Goal: Contribute content: Contribute content

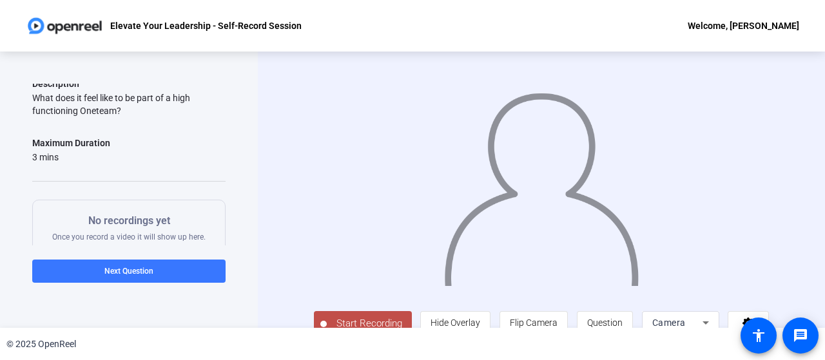
scroll to position [28, 0]
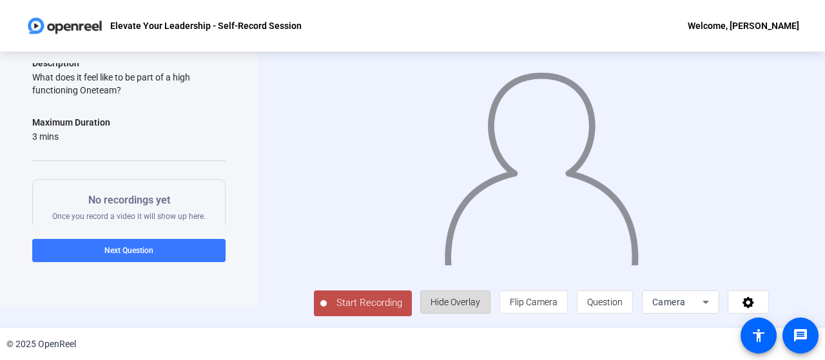
click at [479, 295] on span "Hide Overlay" at bounding box center [456, 302] width 50 height 24
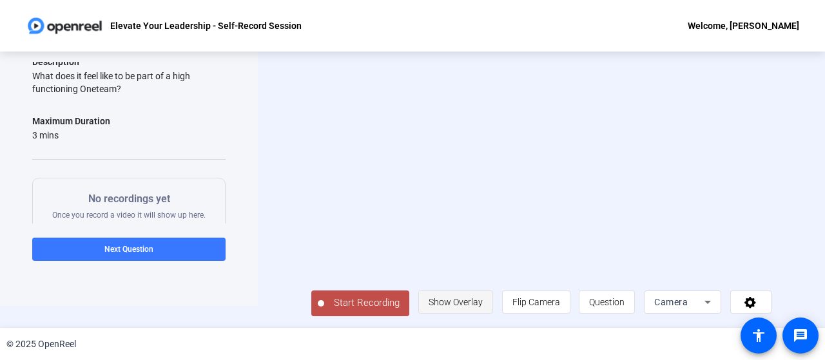
click at [479, 295] on span "Show Overlay" at bounding box center [456, 302] width 54 height 24
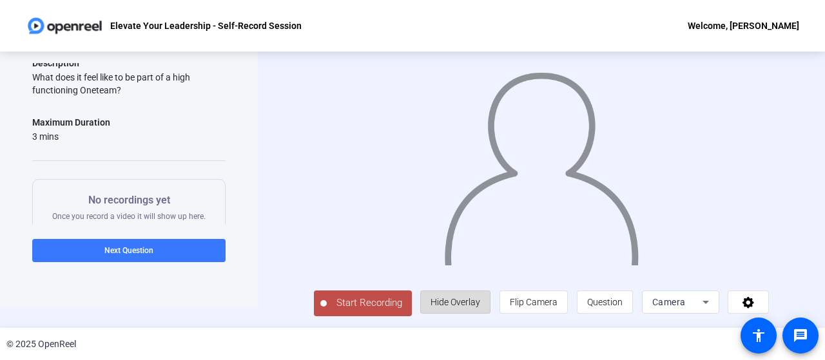
click at [479, 295] on span "Hide Overlay" at bounding box center [456, 302] width 50 height 24
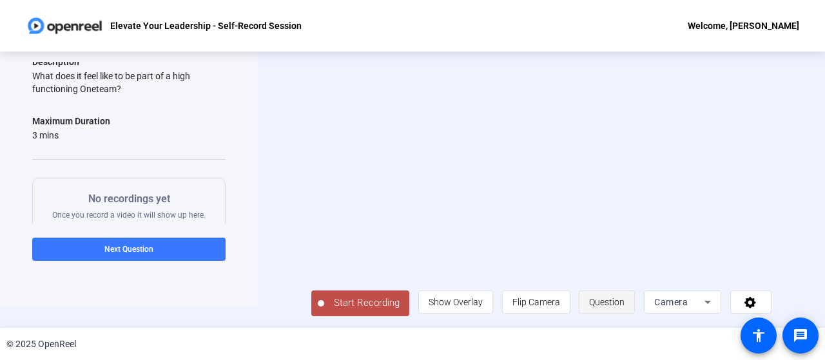
click at [617, 301] on span "Question" at bounding box center [606, 302] width 35 height 10
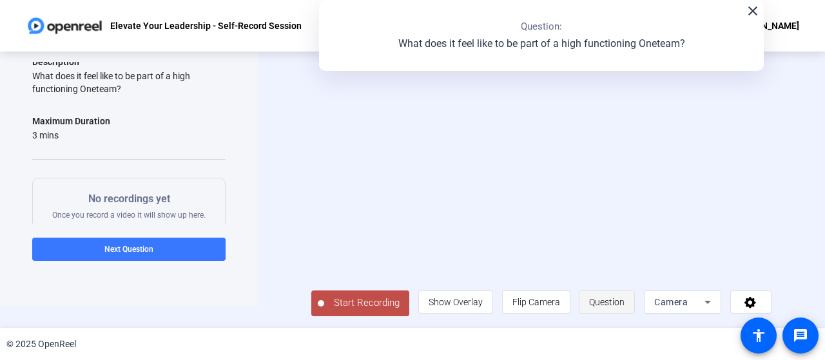
click at [617, 301] on span "Question" at bounding box center [606, 302] width 35 height 10
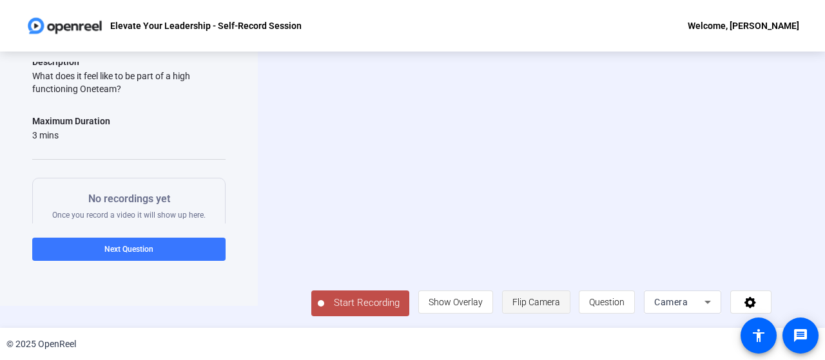
click at [538, 304] on span "Flip Camera" at bounding box center [536, 302] width 48 height 10
click at [748, 309] on span at bounding box center [751, 302] width 40 height 31
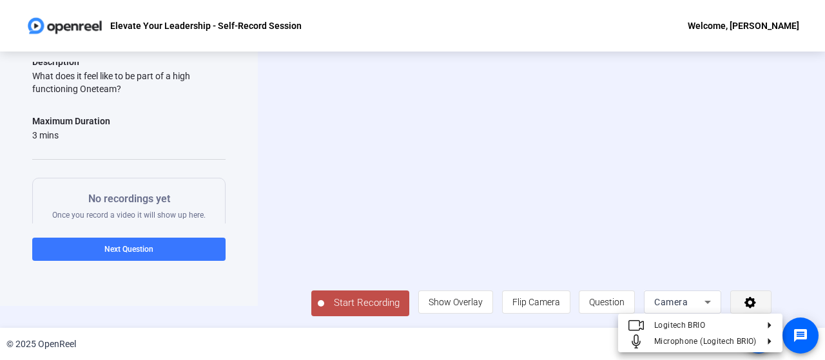
click at [748, 309] on div at bounding box center [412, 180] width 825 height 360
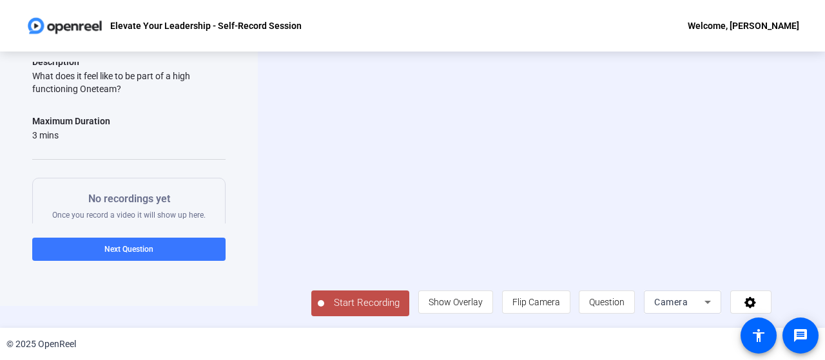
click at [372, 297] on span "Start Recording" at bounding box center [366, 303] width 85 height 15
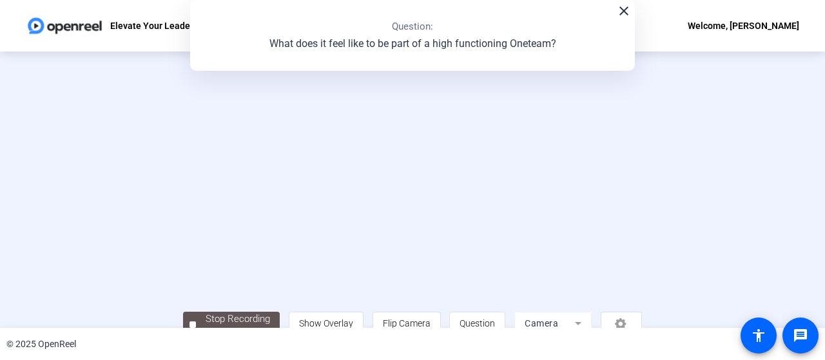
click at [395, 252] on video at bounding box center [412, 171] width 459 height 258
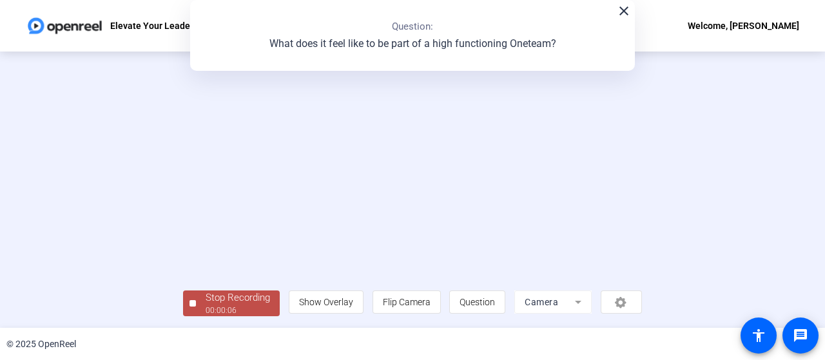
click at [206, 310] on div "00:00:06" at bounding box center [238, 311] width 64 height 12
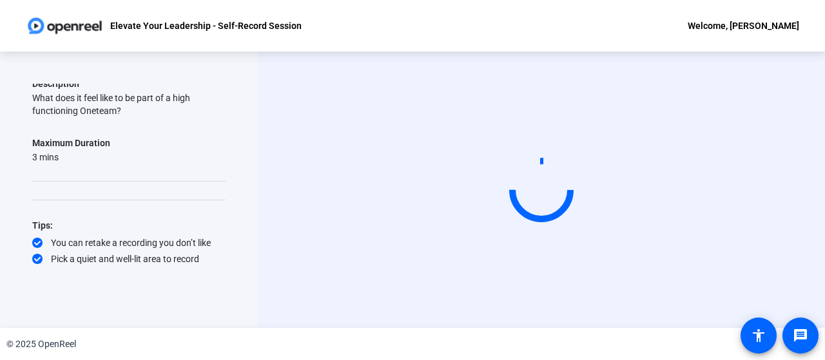
scroll to position [113, 0]
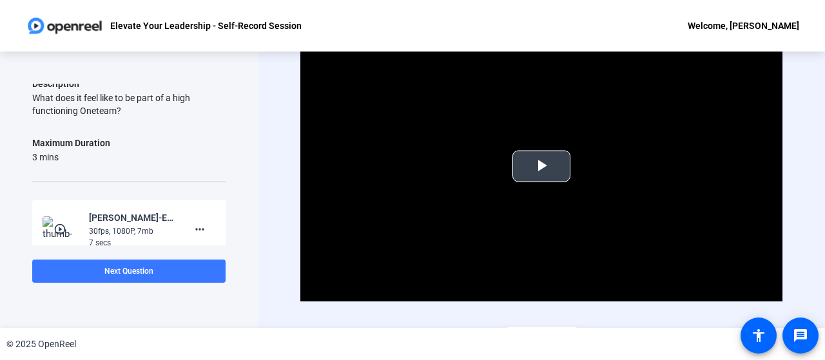
click at [542, 166] on span "Video Player" at bounding box center [542, 166] width 0 height 0
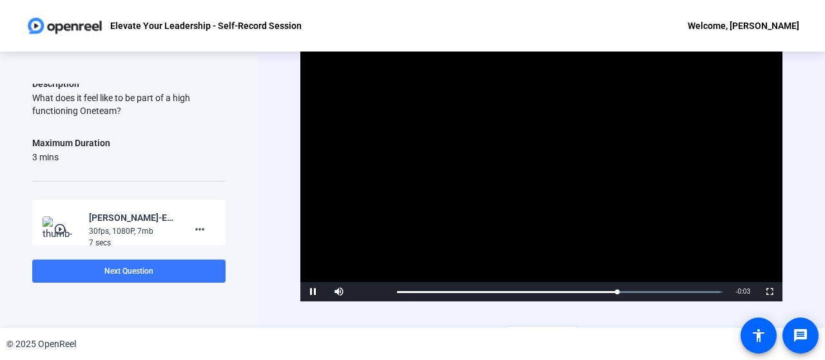
scroll to position [25, 0]
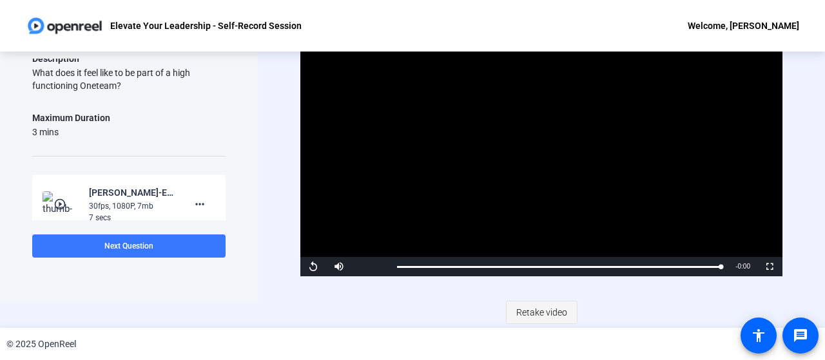
click at [526, 313] on span "Retake video" at bounding box center [541, 312] width 51 height 24
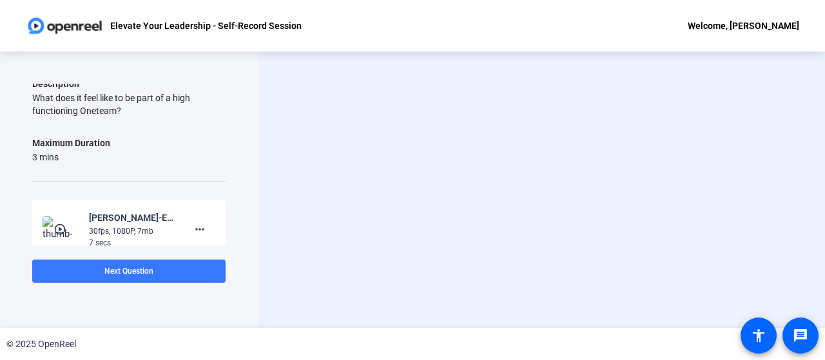
scroll to position [0, 0]
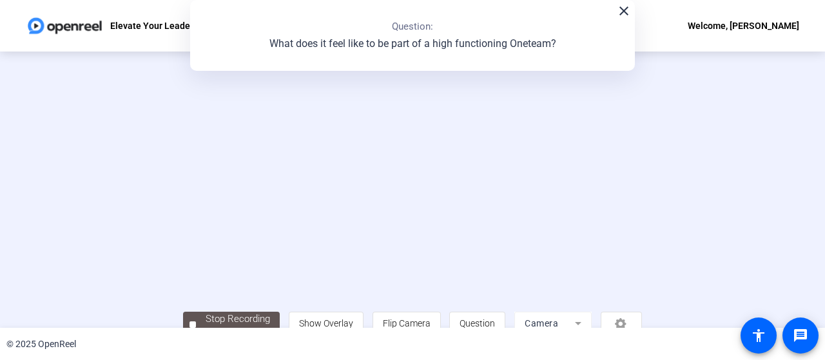
click at [402, 175] on video at bounding box center [412, 171] width 459 height 258
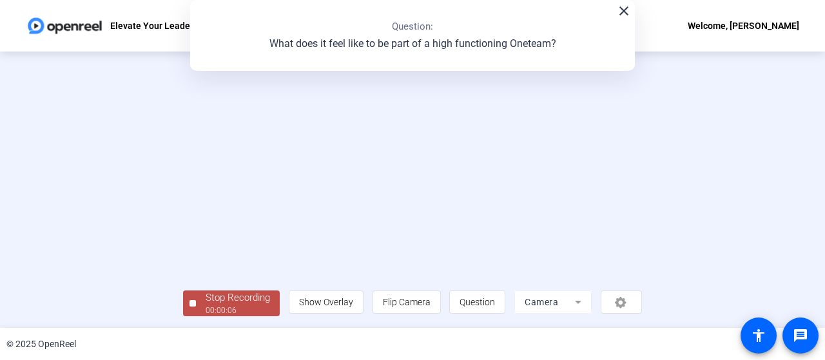
click at [196, 307] on span "Stop Recording 00:00:06" at bounding box center [238, 304] width 84 height 26
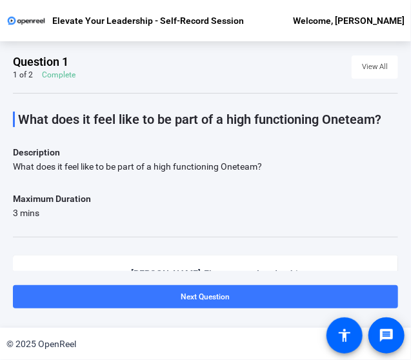
scroll to position [142, 0]
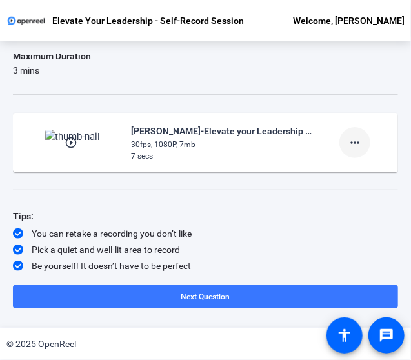
click at [349, 147] on mat-icon "more_horiz" at bounding box center [354, 142] width 15 height 15
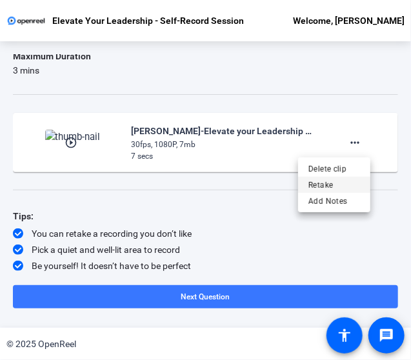
click at [324, 187] on span "Retake" at bounding box center [334, 184] width 52 height 15
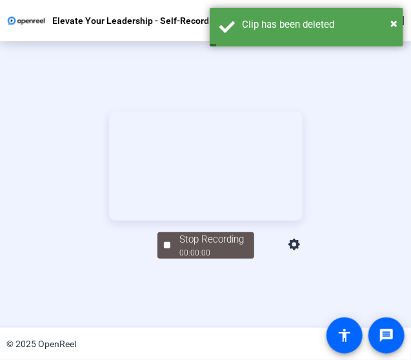
scroll to position [145, 0]
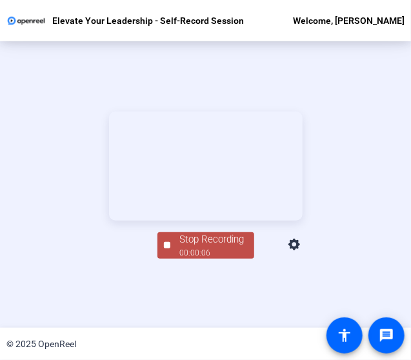
click at [169, 248] on div at bounding box center [167, 245] width 6 height 6
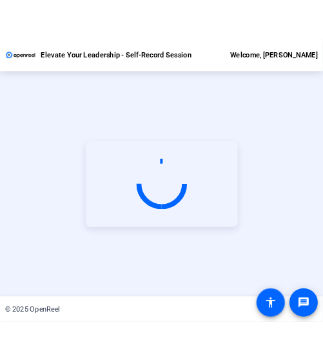
scroll to position [62, 0]
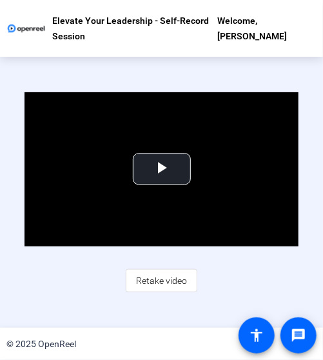
click at [61, 300] on div "Video Player is loading. Play Video Play Mute Current Time 0:00 / Duration 0:06…" at bounding box center [161, 192] width 323 height 271
click at [139, 311] on div "Video Player is loading. Play Video Play Mute Current Time 0:00 / Duration 0:06…" at bounding box center [161, 192] width 323 height 271
click at [93, 302] on div "Video Player is loading. Play Video Play Mute Current Time 0:00 / Duration 0:06…" at bounding box center [161, 192] width 323 height 271
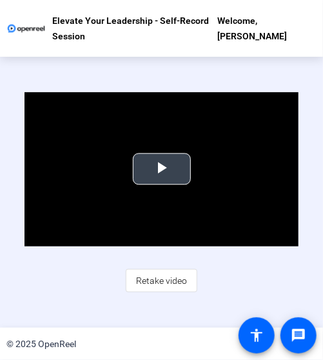
click at [162, 169] on span "Video Player" at bounding box center [162, 169] width 0 height 0
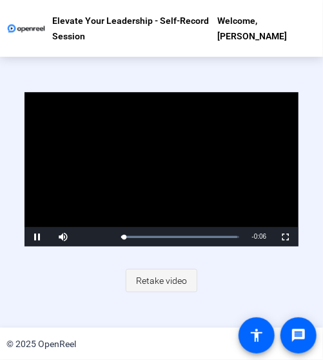
click at [157, 295] on span at bounding box center [161, 280] width 70 height 31
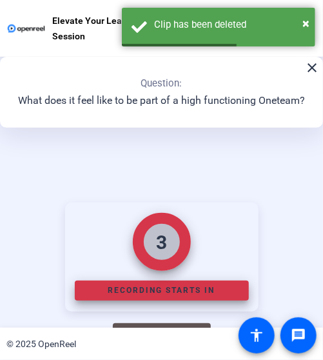
scroll to position [145, 0]
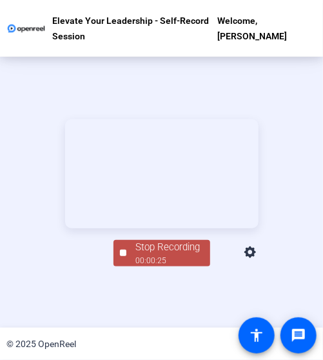
click at [160, 255] on div "Stop Recording" at bounding box center [168, 247] width 64 height 15
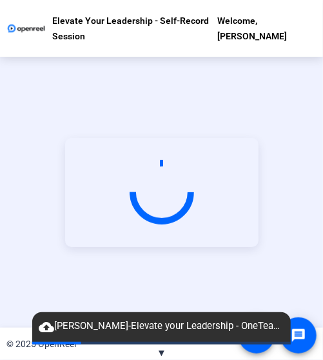
scroll to position [62, 0]
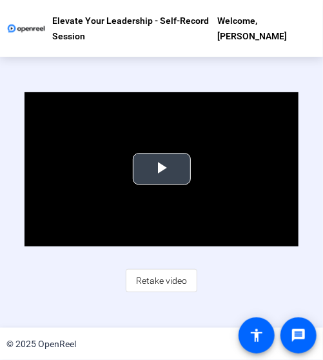
click at [162, 169] on span "Video Player" at bounding box center [162, 169] width 0 height 0
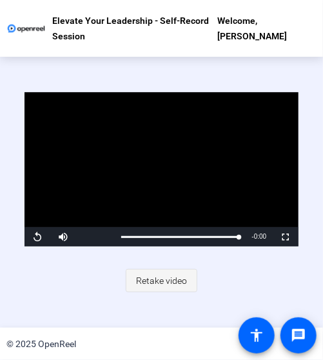
click at [153, 278] on span "Retake video" at bounding box center [161, 280] width 51 height 24
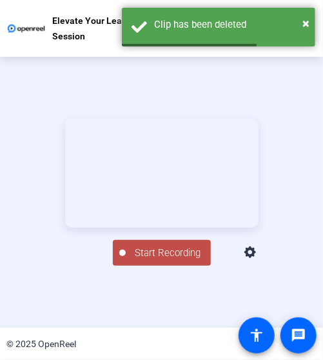
scroll to position [145, 0]
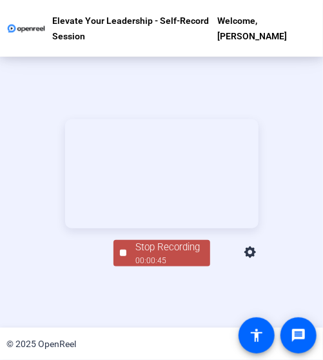
click at [168, 266] on div "00:00:45" at bounding box center [168, 261] width 64 height 12
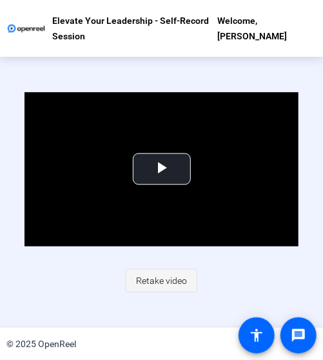
click at [159, 277] on span "Retake video" at bounding box center [161, 280] width 51 height 24
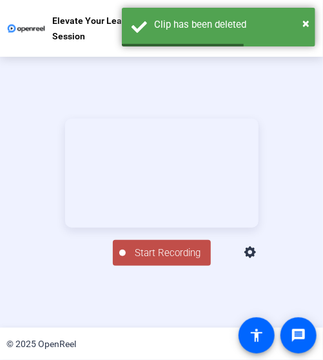
scroll to position [145, 0]
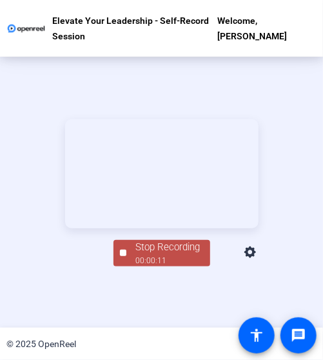
click at [148, 255] on div "Stop Recording" at bounding box center [168, 247] width 64 height 15
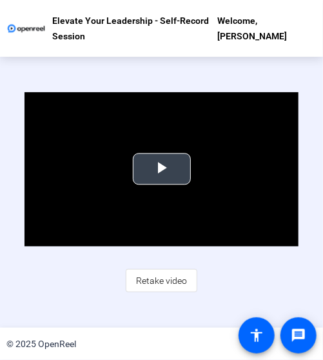
click at [162, 169] on span "Video Player" at bounding box center [162, 169] width 0 height 0
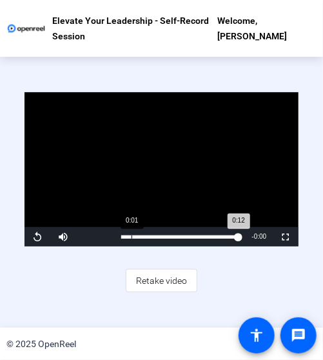
click at [131, 238] on div "0:12" at bounding box center [179, 236] width 117 height 3
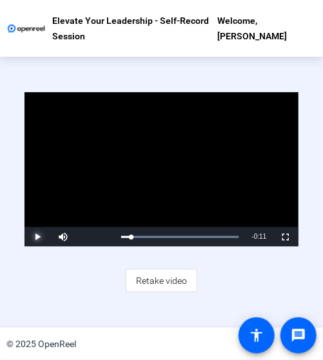
click at [37, 237] on span "Video Player" at bounding box center [37, 237] width 26 height 0
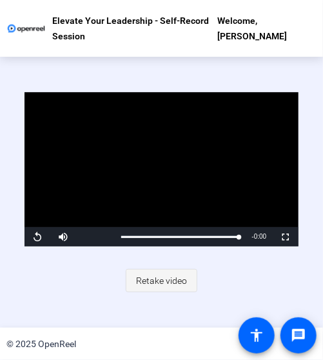
click at [156, 282] on span "Retake video" at bounding box center [161, 280] width 51 height 24
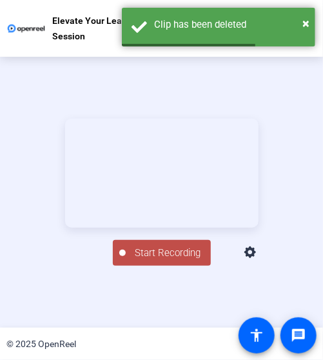
scroll to position [145, 0]
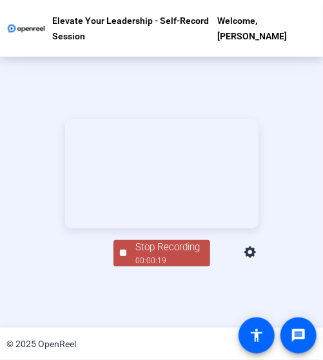
click at [156, 266] on div "00:00:19" at bounding box center [168, 261] width 64 height 12
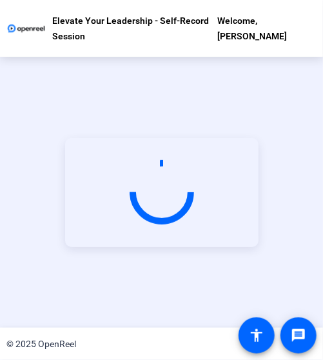
scroll to position [62, 0]
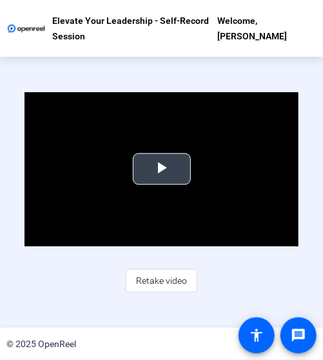
click at [162, 169] on span "Video Player" at bounding box center [162, 169] width 0 height 0
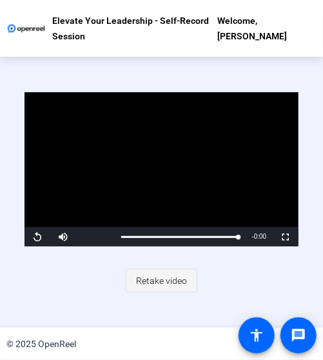
click at [162, 284] on span "Retake video" at bounding box center [161, 280] width 51 height 24
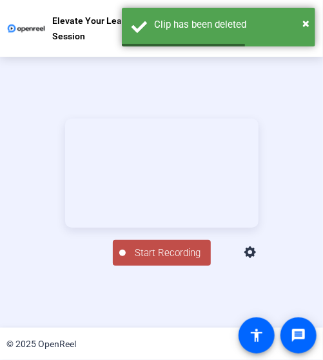
scroll to position [145, 0]
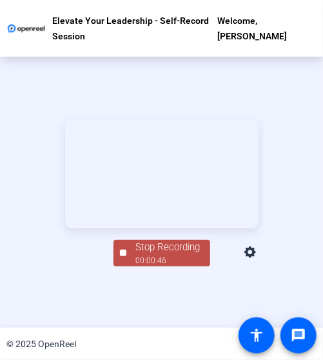
click at [148, 266] on div "00:00:46" at bounding box center [168, 261] width 64 height 12
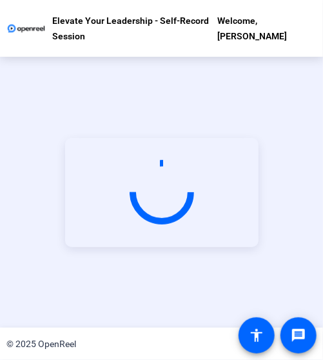
scroll to position [62, 0]
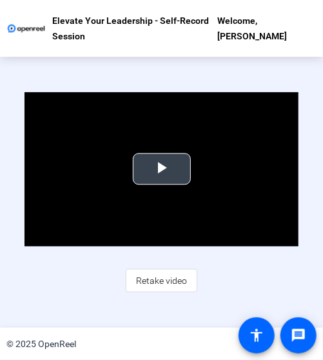
click at [162, 169] on span "Video Player" at bounding box center [162, 169] width 0 height 0
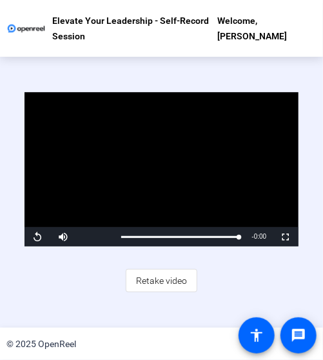
click at [100, 306] on div "Video Player is loading. Play Video Replay Mute Current Time 0:46 / Duration 0:…" at bounding box center [161, 192] width 323 height 271
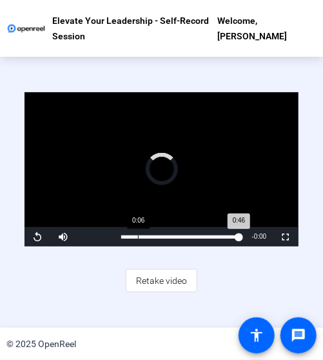
click at [137, 237] on div "0:46" at bounding box center [180, 236] width 118 height 3
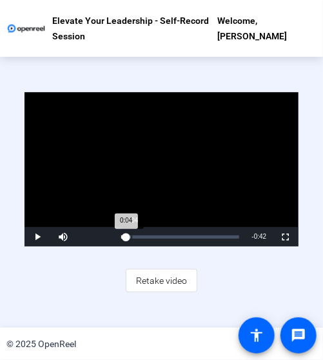
click at [132, 237] on div "Loaded : 0.00% 0:04 0:04" at bounding box center [180, 236] width 118 height 3
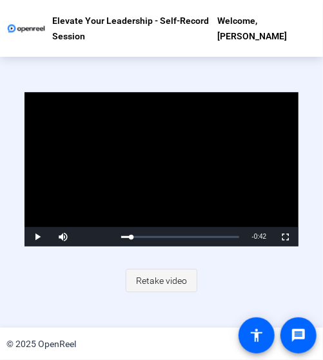
click at [146, 287] on span "Retake video" at bounding box center [161, 280] width 51 height 24
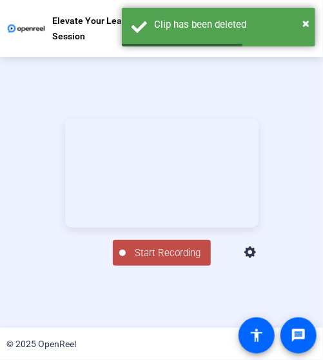
scroll to position [145, 0]
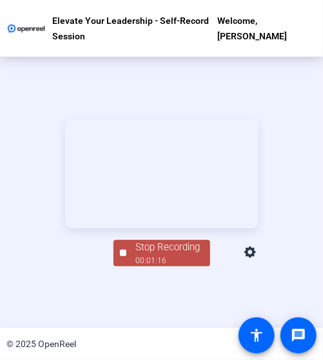
click at [150, 266] on div "00:01:16" at bounding box center [168, 261] width 64 height 12
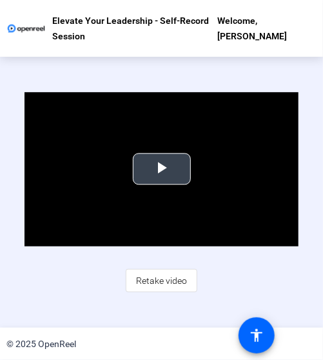
click at [162, 169] on span "Video Player" at bounding box center [162, 169] width 0 height 0
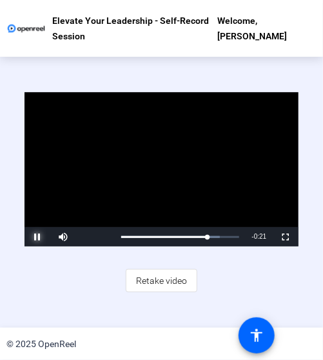
click at [39, 237] on span "Video Player" at bounding box center [37, 237] width 26 height 0
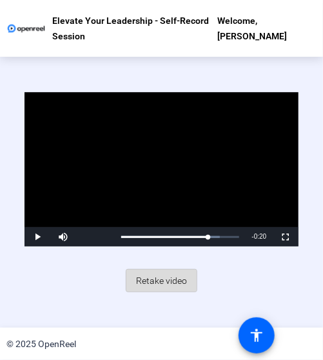
click at [157, 280] on span "Retake video" at bounding box center [161, 280] width 51 height 24
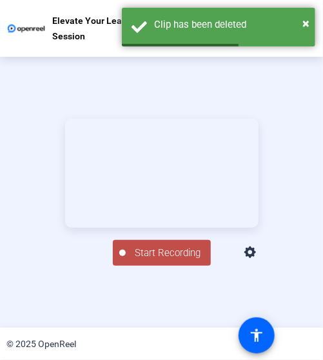
scroll to position [145, 0]
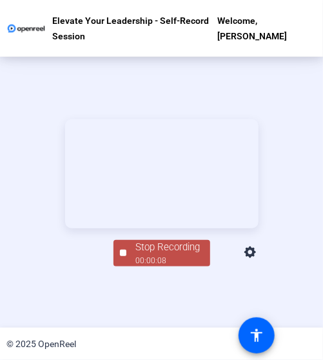
click at [139, 255] on div "Stop Recording" at bounding box center [168, 247] width 64 height 15
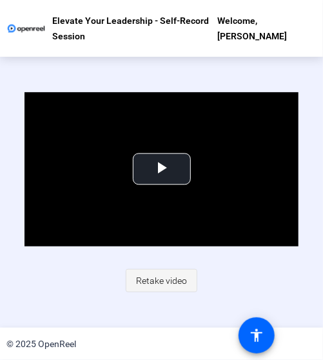
click at [141, 280] on span "Retake video" at bounding box center [161, 280] width 51 height 24
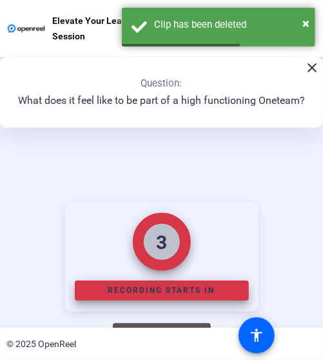
scroll to position [145, 0]
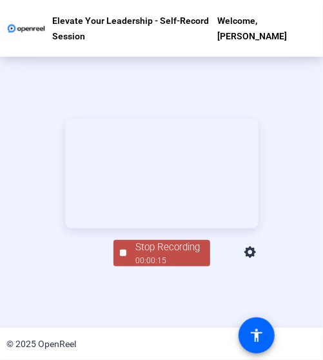
drag, startPoint x: 141, startPoint y: 277, endPoint x: 155, endPoint y: 277, distance: 13.6
click at [141, 266] on span "Stop Recording 00:00:15" at bounding box center [168, 253] width 84 height 26
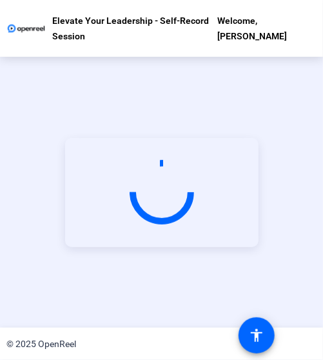
scroll to position [62, 0]
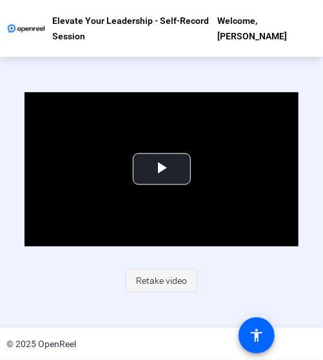
click at [157, 282] on span "Retake video" at bounding box center [161, 280] width 51 height 24
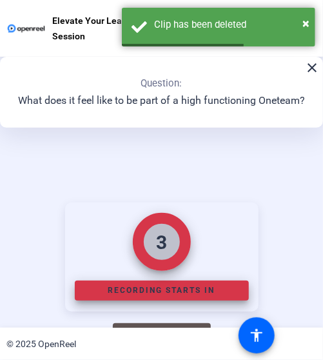
scroll to position [145, 0]
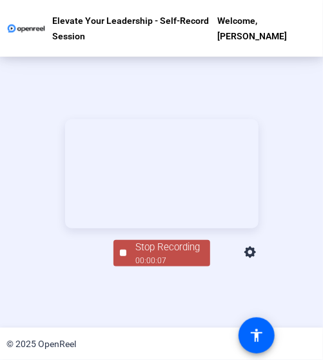
click at [123, 256] on div at bounding box center [123, 252] width 6 height 6
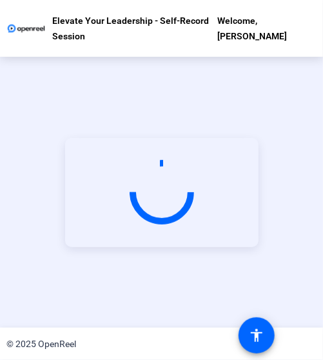
scroll to position [62, 0]
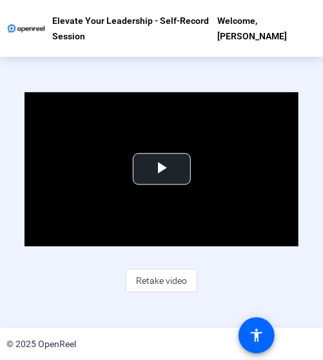
click at [99, 293] on div "Video Player is loading. Play Video Play Mute Current Time 0:00 / Duration 0:07…" at bounding box center [161, 192] width 323 height 271
click at [142, 282] on span "Retake video" at bounding box center [161, 280] width 51 height 24
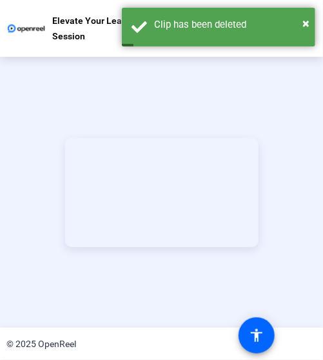
click at [22, 315] on div "Start Recording person Show Overlay flip Flip Camera question_mark Question Cam…" at bounding box center [161, 192] width 323 height 271
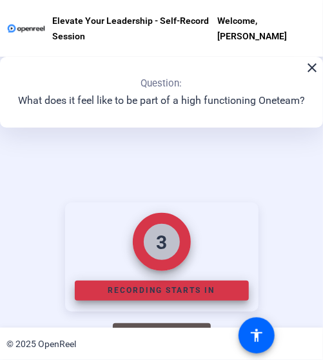
scroll to position [145, 0]
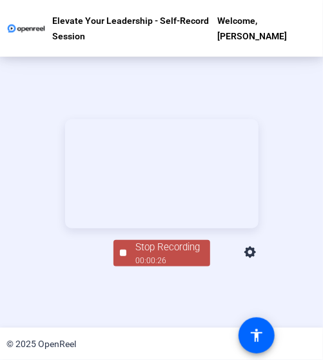
click at [146, 266] on div "00:00:26" at bounding box center [168, 261] width 64 height 12
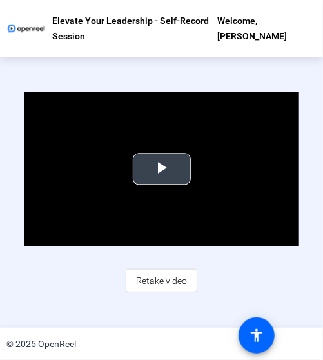
click at [162, 169] on span "Video Player" at bounding box center [162, 169] width 0 height 0
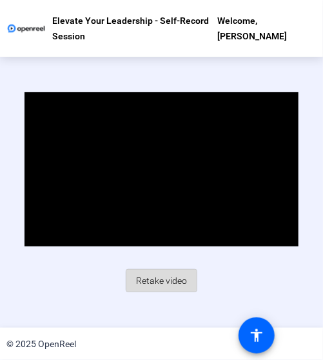
click at [151, 282] on span "Retake video" at bounding box center [161, 280] width 51 height 24
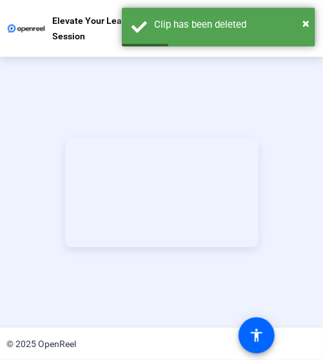
click at [79, 293] on div "Start Recording person Show Overlay flip Flip Camera question_mark Question Cam…" at bounding box center [161, 192] width 323 height 271
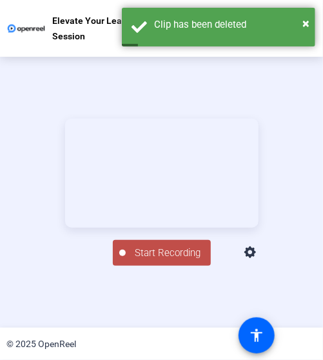
scroll to position [145, 0]
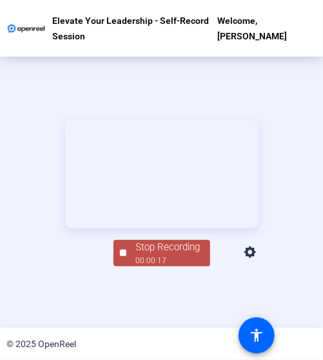
click at [139, 266] on div "00:00:17" at bounding box center [168, 261] width 64 height 12
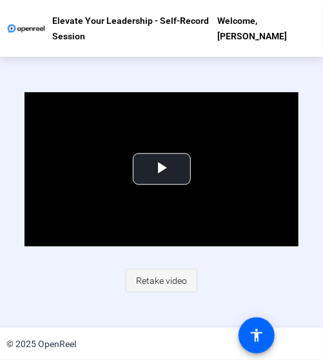
click at [169, 284] on span "Retake video" at bounding box center [161, 280] width 51 height 24
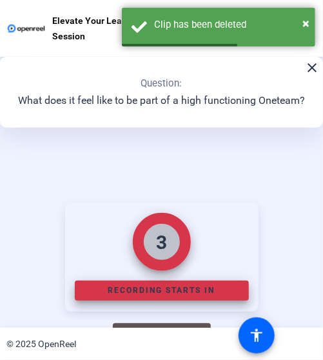
scroll to position [145, 0]
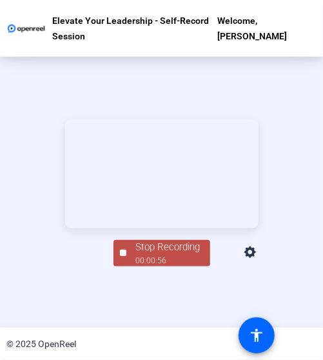
click at [155, 266] on div "00:00:56" at bounding box center [168, 261] width 64 height 12
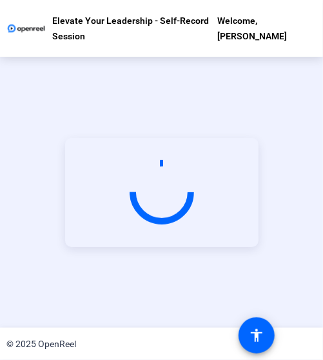
scroll to position [62, 0]
click at [54, 298] on div "Start Recording" at bounding box center [161, 192] width 323 height 271
click at [23, 291] on div "Start Recording" at bounding box center [161, 192] width 323 height 271
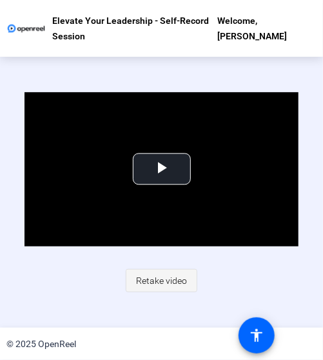
click at [142, 276] on span "Retake video" at bounding box center [161, 280] width 51 height 24
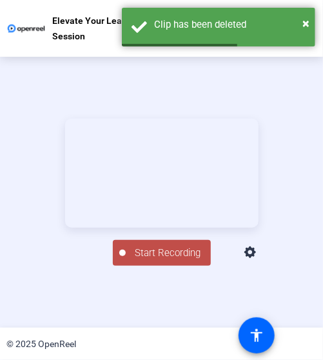
scroll to position [145, 0]
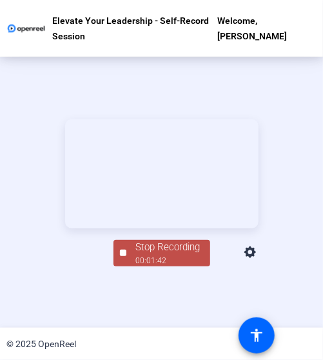
click at [155, 255] on div "Stop Recording" at bounding box center [168, 247] width 64 height 15
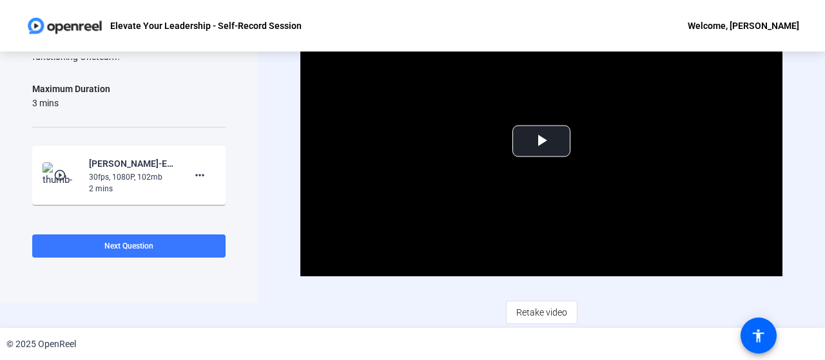
scroll to position [25, 0]
click at [542, 141] on span "Video Player" at bounding box center [542, 141] width 0 height 0
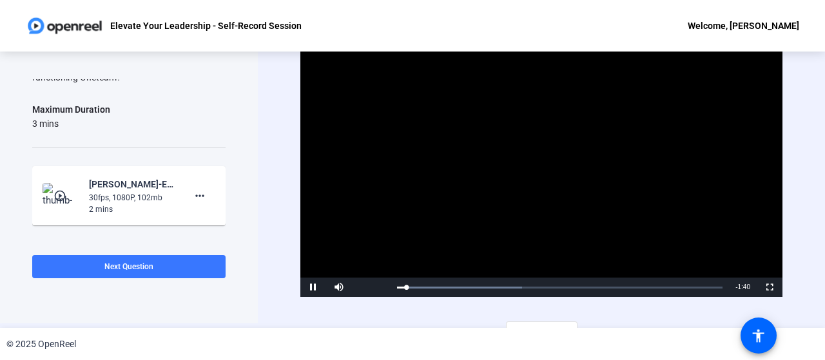
scroll to position [0, 0]
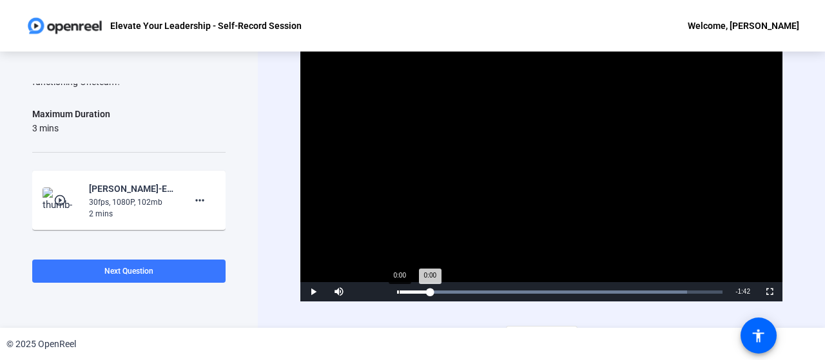
drag, startPoint x: 723, startPoint y: 294, endPoint x: 399, endPoint y: 293, distance: 323.6
click at [399, 293] on div "Loaded : 89.11% 0:00 0:00" at bounding box center [560, 292] width 326 height 3
click at [310, 292] on span "Video Player" at bounding box center [313, 292] width 26 height 0
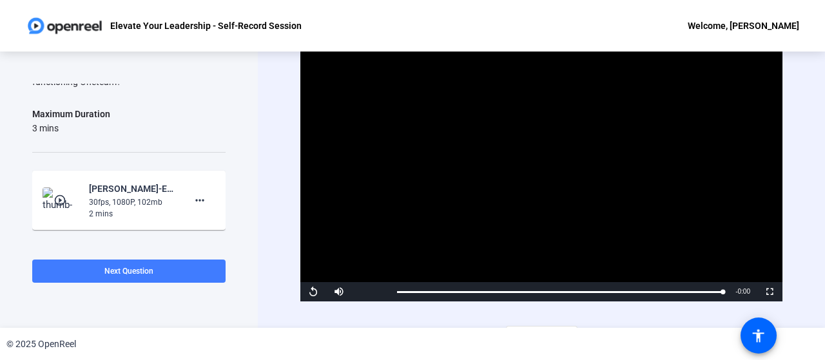
click at [130, 269] on span "Next Question" at bounding box center [128, 271] width 49 height 9
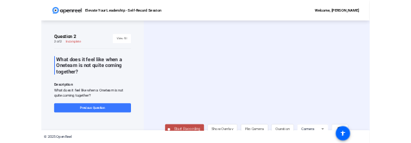
scroll to position [28, 0]
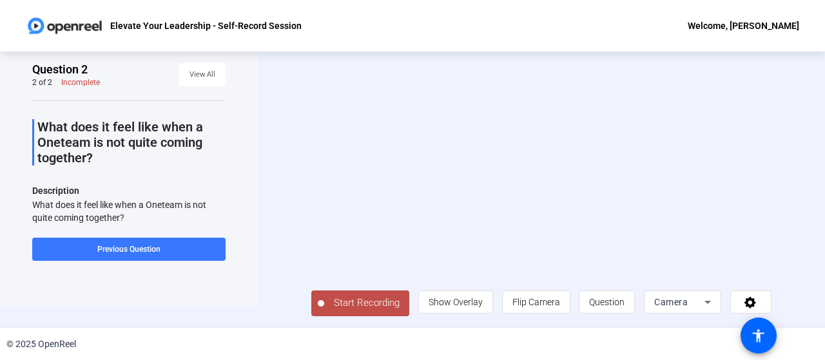
click at [547, 337] on div "© 2025 OpenReel" at bounding box center [412, 344] width 825 height 32
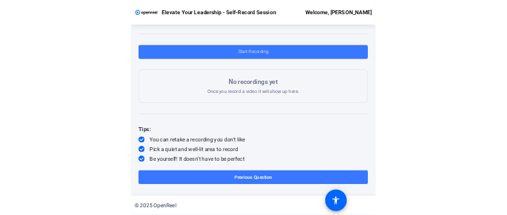
scroll to position [0, 0]
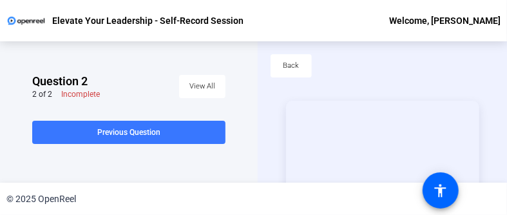
drag, startPoint x: 21, startPoint y: 146, endPoint x: 217, endPoint y: 148, distance: 196.0
click at [217, 148] on div "Question 2 2 of 2 Incomplete View All What does it feel like when a Oneteam is …" at bounding box center [129, 111] width 258 height 141
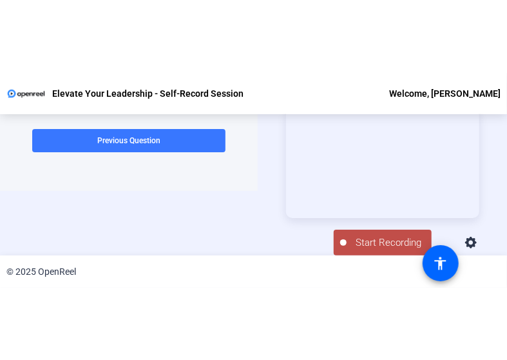
scroll to position [62, 0]
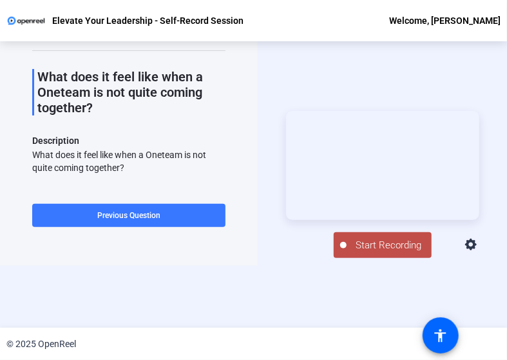
click at [229, 306] on div "Question 2 2 of 2 Incomplete View All What does it feel like when a Oneteam is …" at bounding box center [253, 184] width 507 height 286
click at [225, 302] on div "Question 2 2 of 2 Incomplete View All What does it feel like when a Oneteam is …" at bounding box center [253, 184] width 507 height 286
click at [371, 252] on span "Start Recording" at bounding box center [389, 245] width 85 height 15
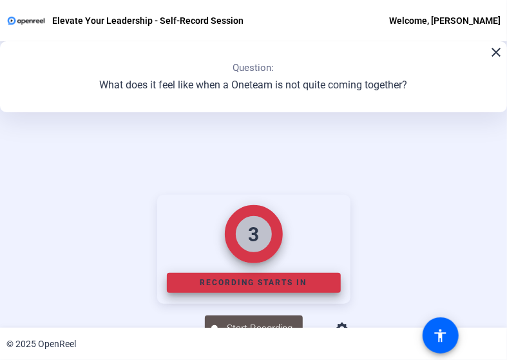
scroll to position [145, 0]
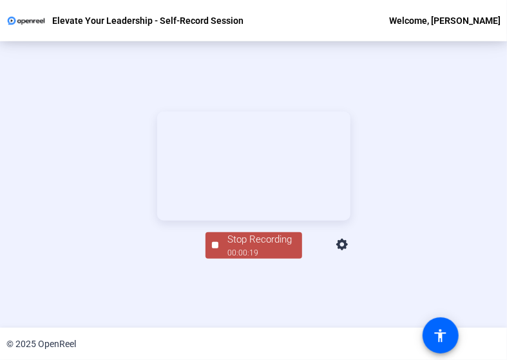
click at [243, 259] on div "00:00:19" at bounding box center [260, 253] width 64 height 12
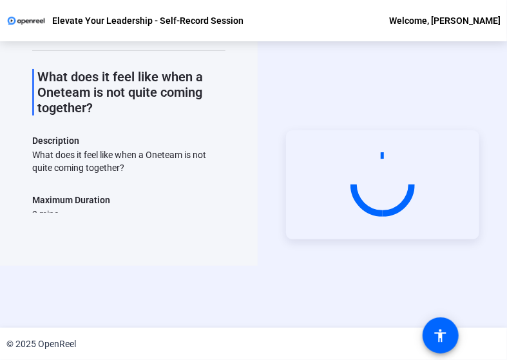
scroll to position [62, 0]
click at [101, 268] on div "Question 2 2 of 2 Complete View All What does it feel like when a Oneteam is no…" at bounding box center [253, 184] width 507 height 286
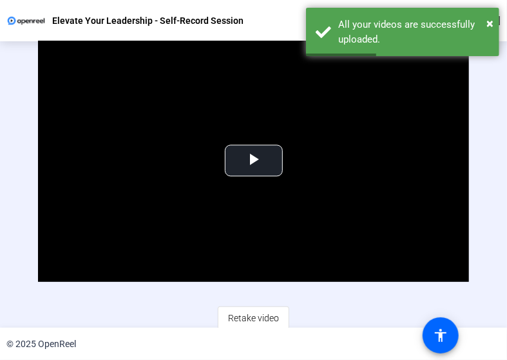
scroll to position [68, 0]
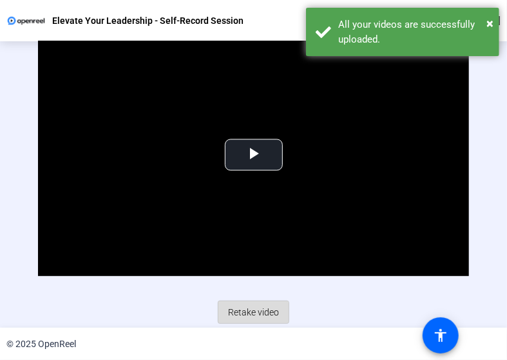
click at [249, 315] on span "Retake video" at bounding box center [253, 312] width 51 height 24
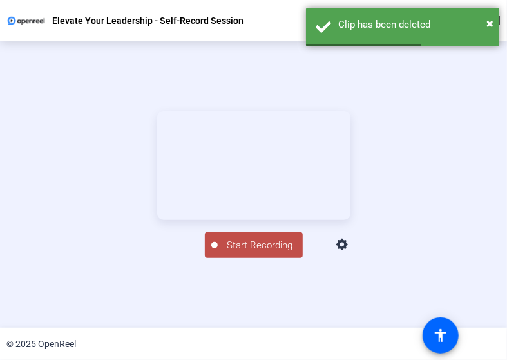
scroll to position [145, 0]
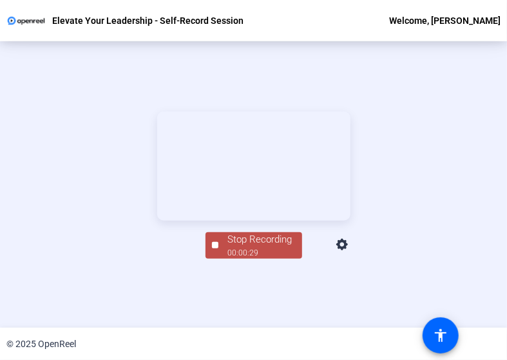
drag, startPoint x: 244, startPoint y: 310, endPoint x: 235, endPoint y: 311, distance: 9.1
click at [244, 247] on div "Stop Recording" at bounding box center [260, 239] width 64 height 15
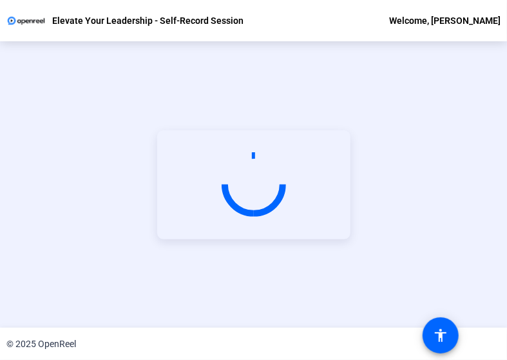
scroll to position [62, 0]
click at [15, 211] on div "Start Recording" at bounding box center [253, 184] width 507 height 286
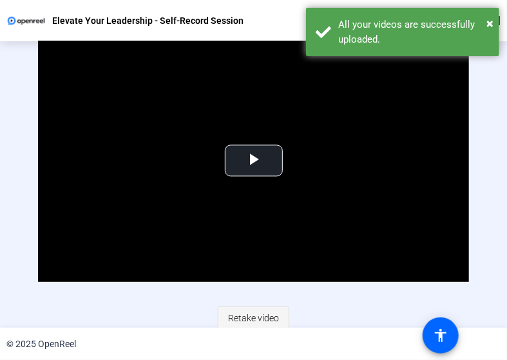
click at [238, 318] on span "Retake video" at bounding box center [253, 318] width 51 height 24
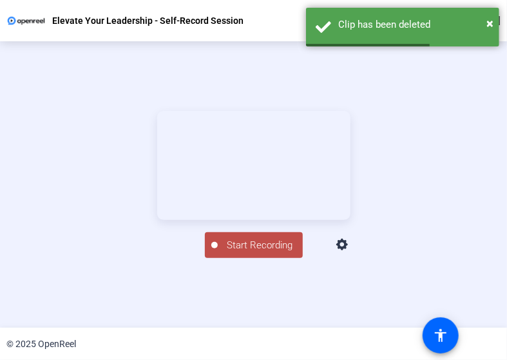
scroll to position [145, 0]
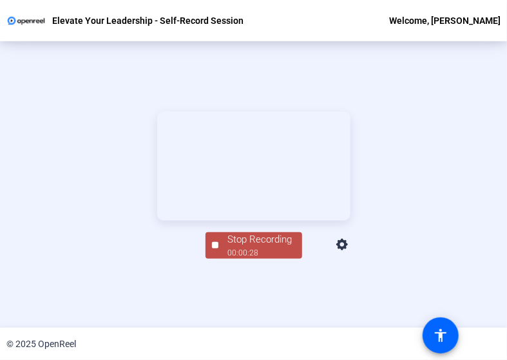
click at [239, 259] on div "00:00:28" at bounding box center [260, 253] width 64 height 12
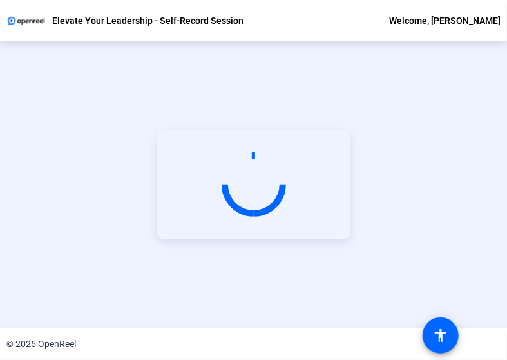
scroll to position [62, 0]
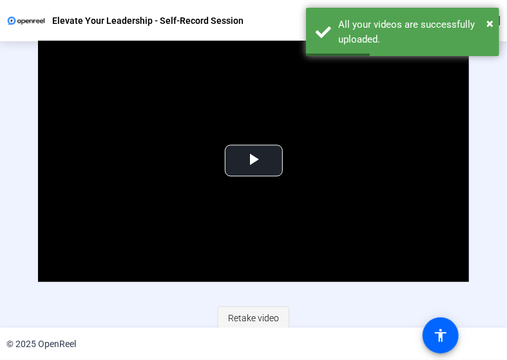
click at [244, 317] on span "Retake video" at bounding box center [253, 318] width 51 height 24
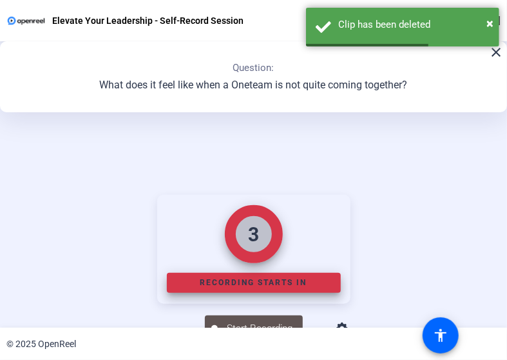
scroll to position [145, 0]
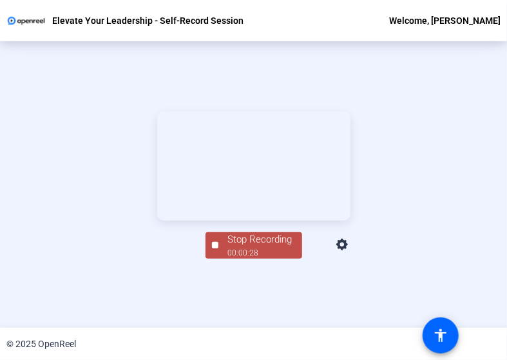
click at [228, 259] on span "Stop Recording 00:00:28" at bounding box center [261, 245] width 84 height 26
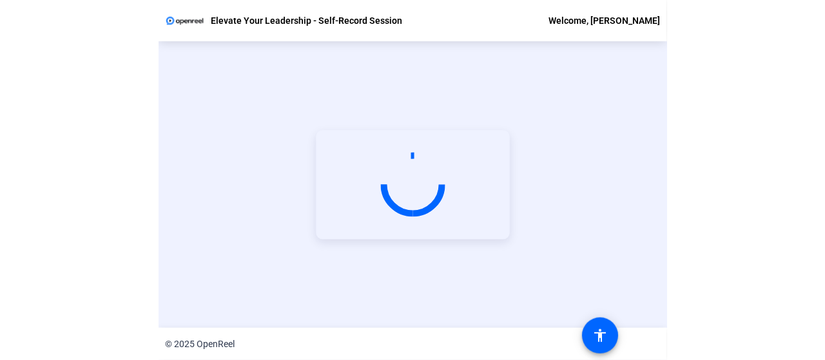
scroll to position [62, 0]
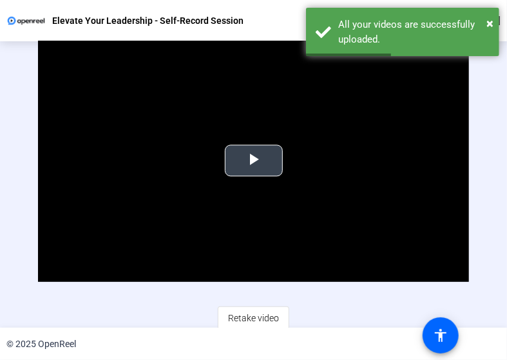
click at [254, 161] on span "Video Player" at bounding box center [254, 161] width 0 height 0
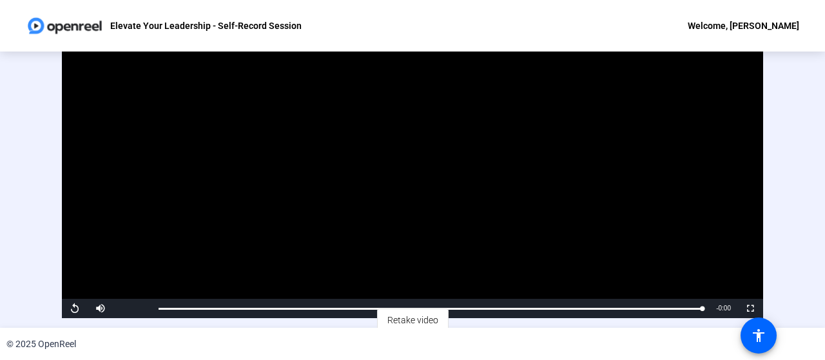
scroll to position [25, 0]
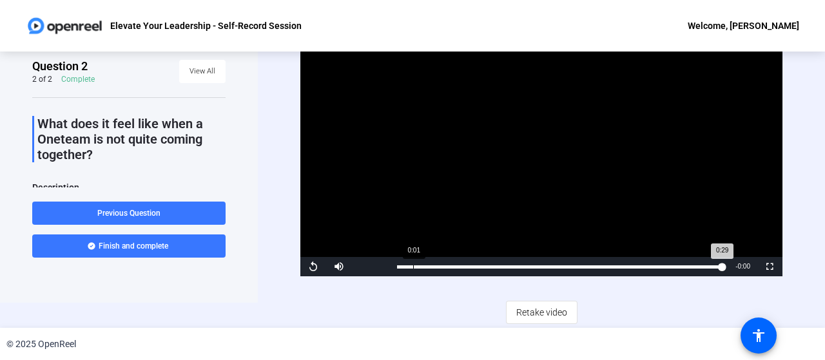
click at [412, 270] on div "Loaded : 1.85% 0:01 0:29" at bounding box center [560, 266] width 338 height 19
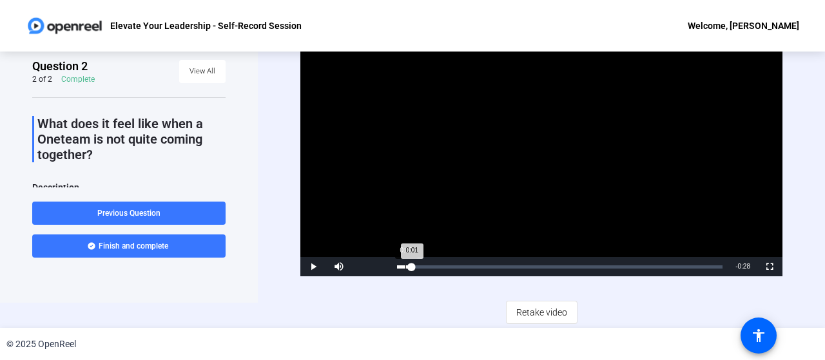
click at [405, 270] on div "Loaded : 1.85% 0:00 0:01" at bounding box center [560, 266] width 338 height 19
drag, startPoint x: 405, startPoint y: 268, endPoint x: 391, endPoint y: 268, distance: 14.2
click at [391, 268] on div "Loaded : 1.85% 0:00 0:00" at bounding box center [560, 266] width 338 height 19
click at [315, 267] on span "Video Player" at bounding box center [313, 267] width 26 height 0
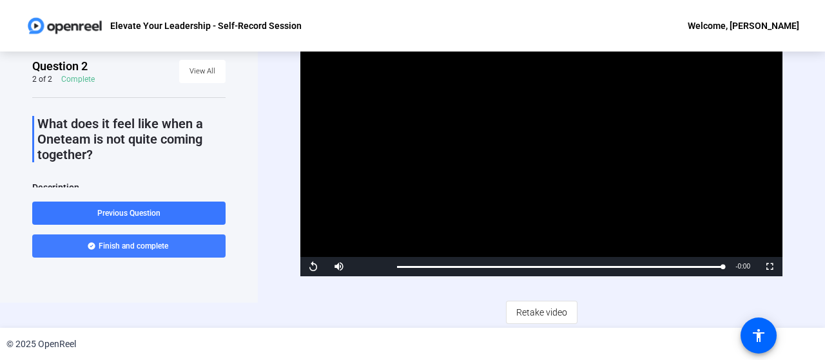
click at [157, 243] on span "Finish and complete" at bounding box center [134, 246] width 70 height 10
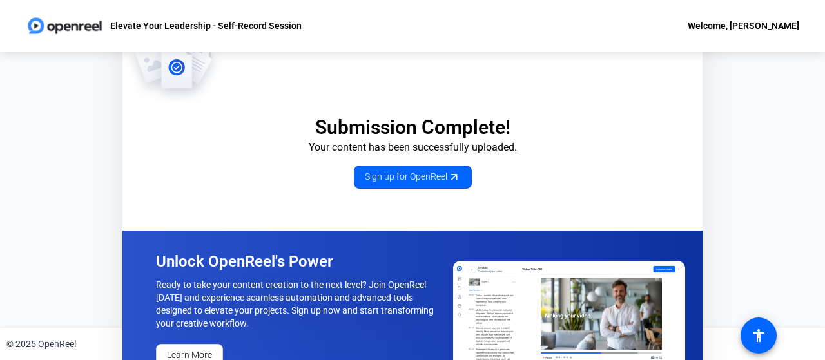
scroll to position [32, 0]
